Goal: Use online tool/utility: Utilize a website feature to perform a specific function

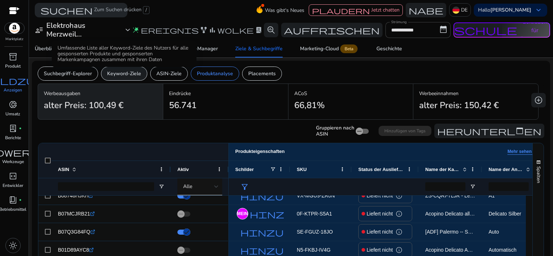
click at [121, 75] on p "Keyword-Ziele" at bounding box center [124, 74] width 34 height 8
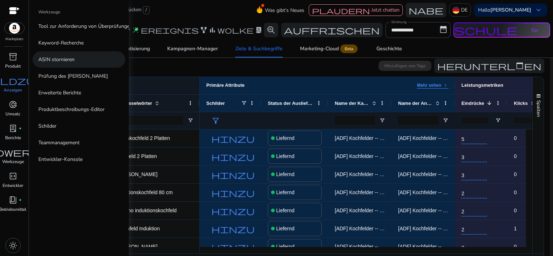
drag, startPoint x: 70, startPoint y: 44, endPoint x: 79, endPoint y: 61, distance: 19.6
click at [79, 61] on div "Tool zur Anforderung von Überprüfungen Neu Keyword-Recherche ASIN stornieren Pr…" at bounding box center [79, 93] width 93 height 150
click at [10, 152] on span "Handwerker" at bounding box center [13, 152] width 87 height 9
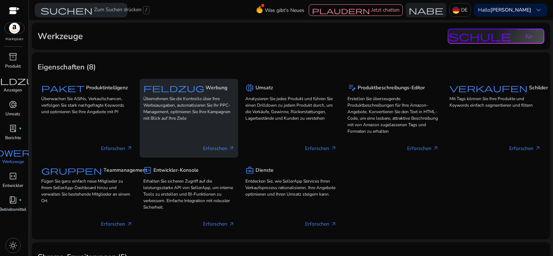
click at [212, 148] on font "Erforschen" at bounding box center [215, 149] width 24 height 8
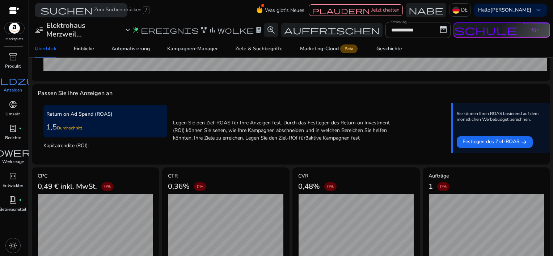
scroll to position [251, 0]
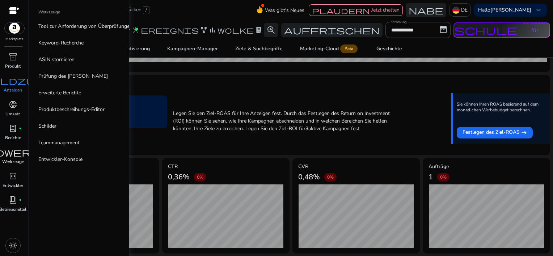
click at [10, 156] on span "Handwerker" at bounding box center [13, 152] width 87 height 9
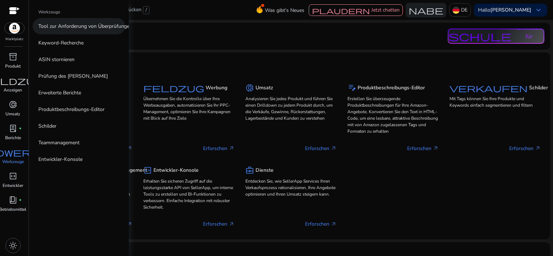
click at [96, 28] on p "Tool zur Anforderung von Überprüfungen" at bounding box center [85, 26] width 94 height 8
